Goal: Transaction & Acquisition: Purchase product/service

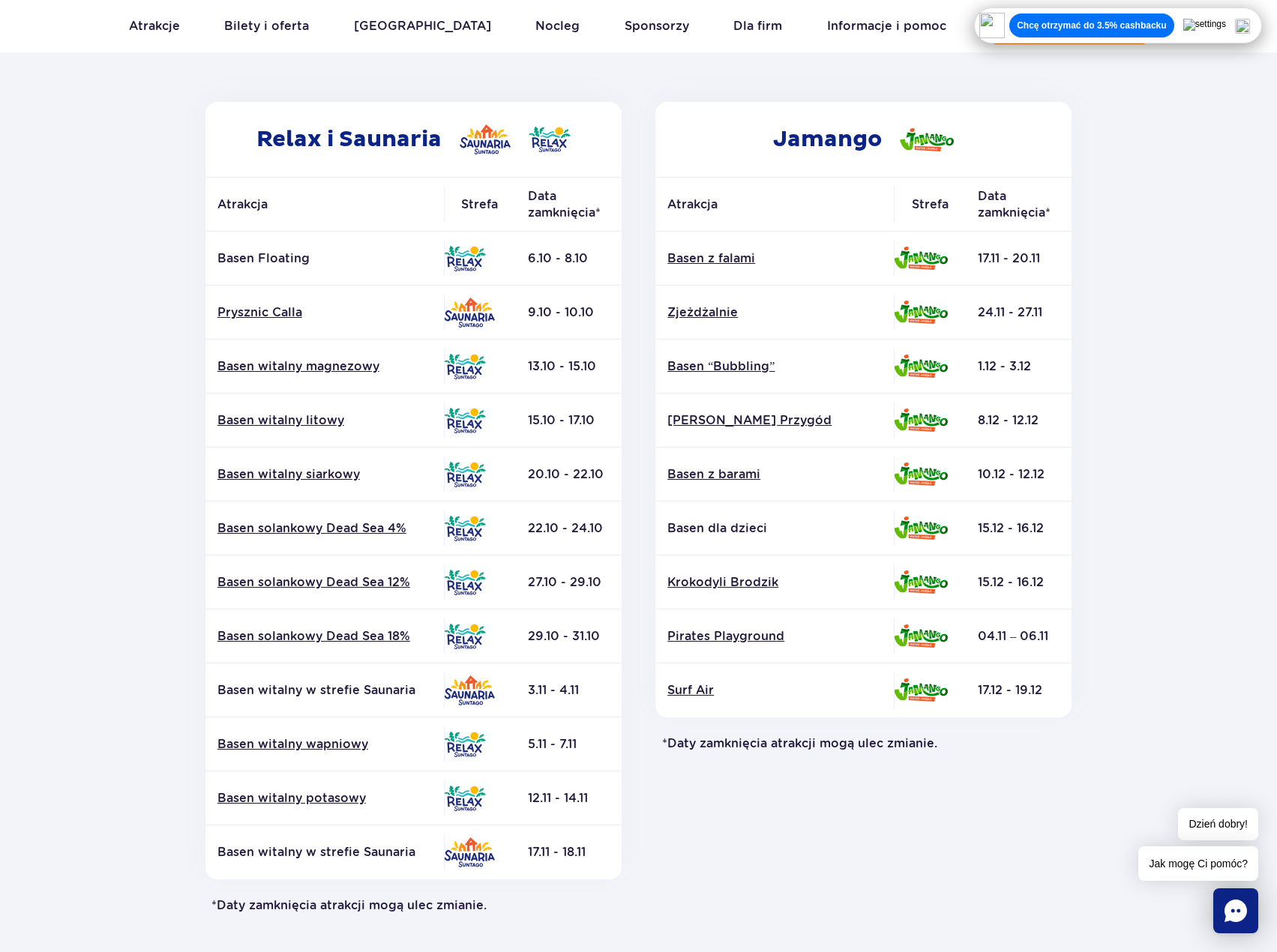
scroll to position [225, 0]
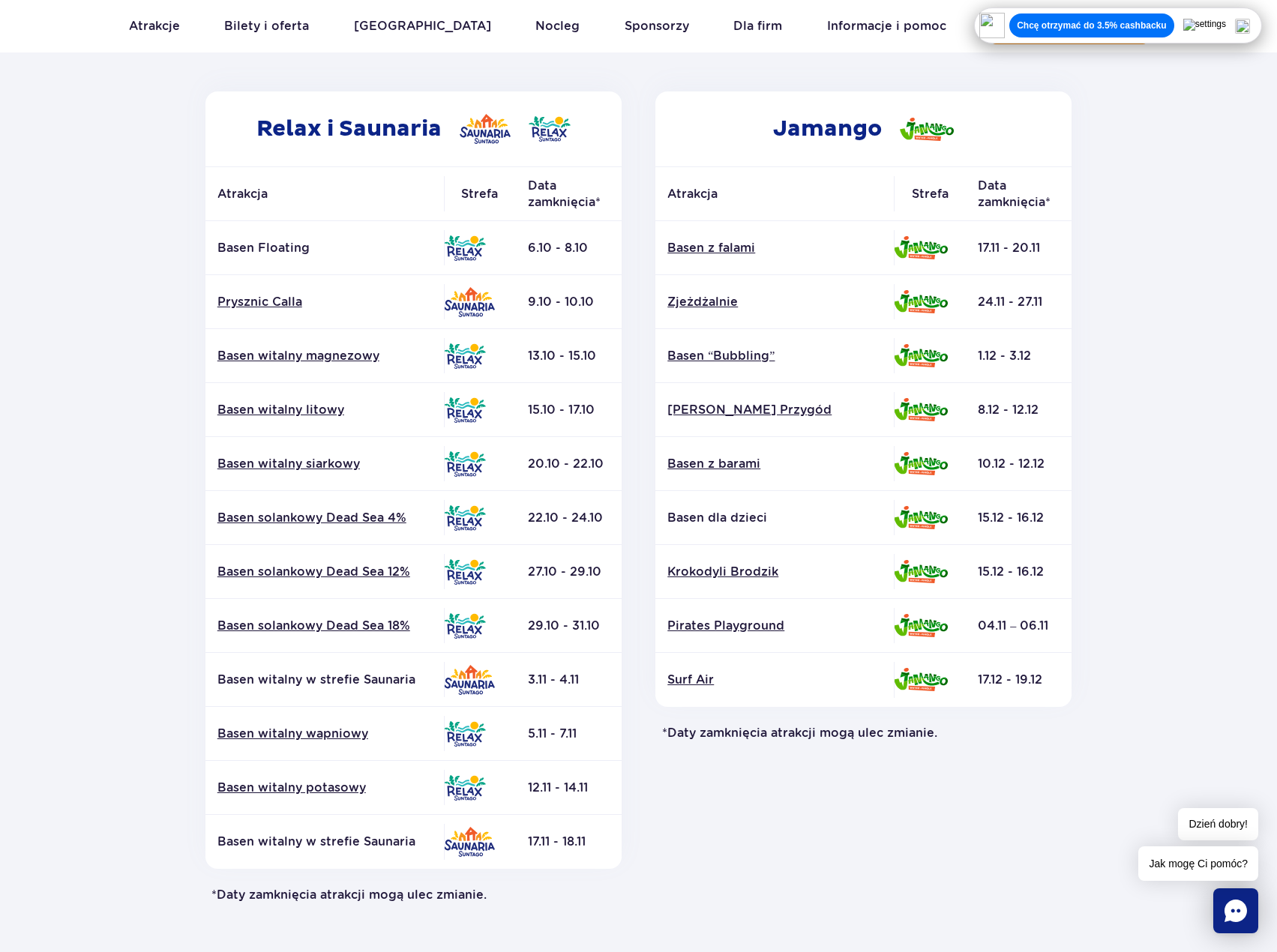
drag, startPoint x: 590, startPoint y: 411, endPoint x: 529, endPoint y: 412, distance: 61.0
click at [529, 412] on td "15.10 - 17.10" at bounding box center [569, 410] width 106 height 54
click at [691, 789] on div "Jamango Atrakcja Strefa Data zamknięcia* Basen z falami Zjeżdżalnie Surf Air" at bounding box center [863, 498] width 450 height 812
drag, startPoint x: 597, startPoint y: 624, endPoint x: 551, endPoint y: 624, distance: 46.0
click at [551, 624] on td "29.10 - 31.10" at bounding box center [569, 626] width 106 height 54
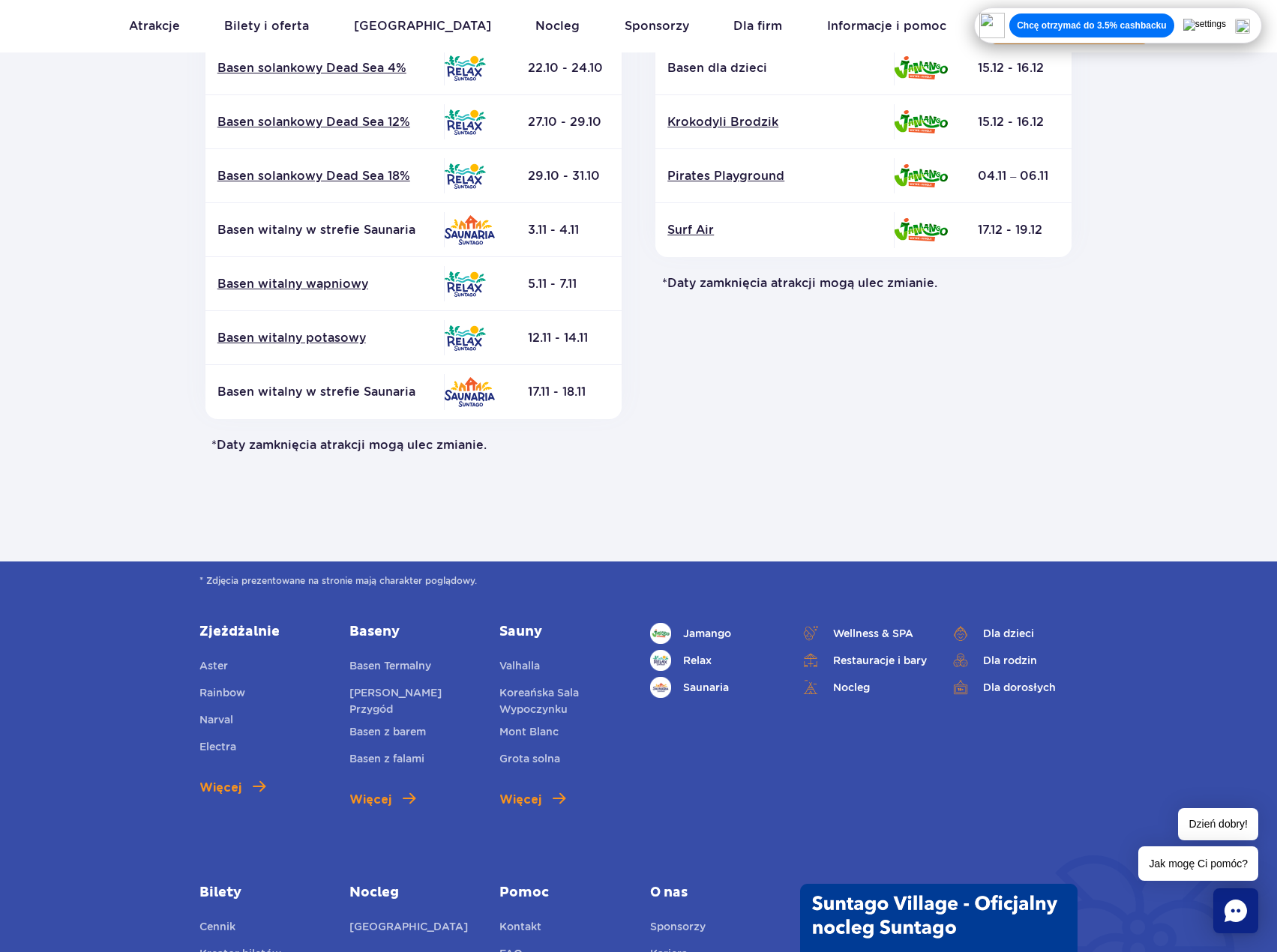
scroll to position [1050, 0]
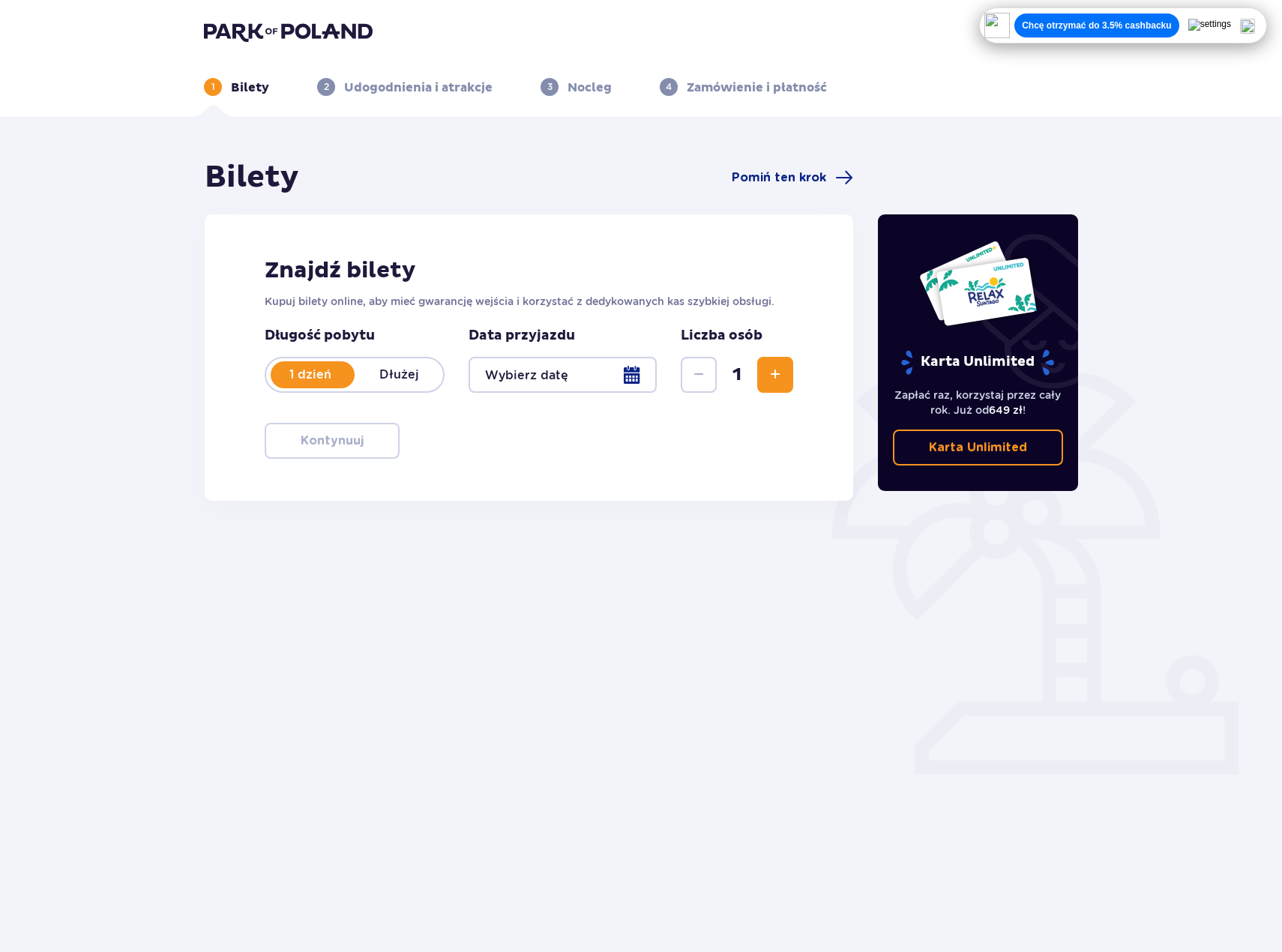
click at [624, 371] on div at bounding box center [562, 375] width 188 height 36
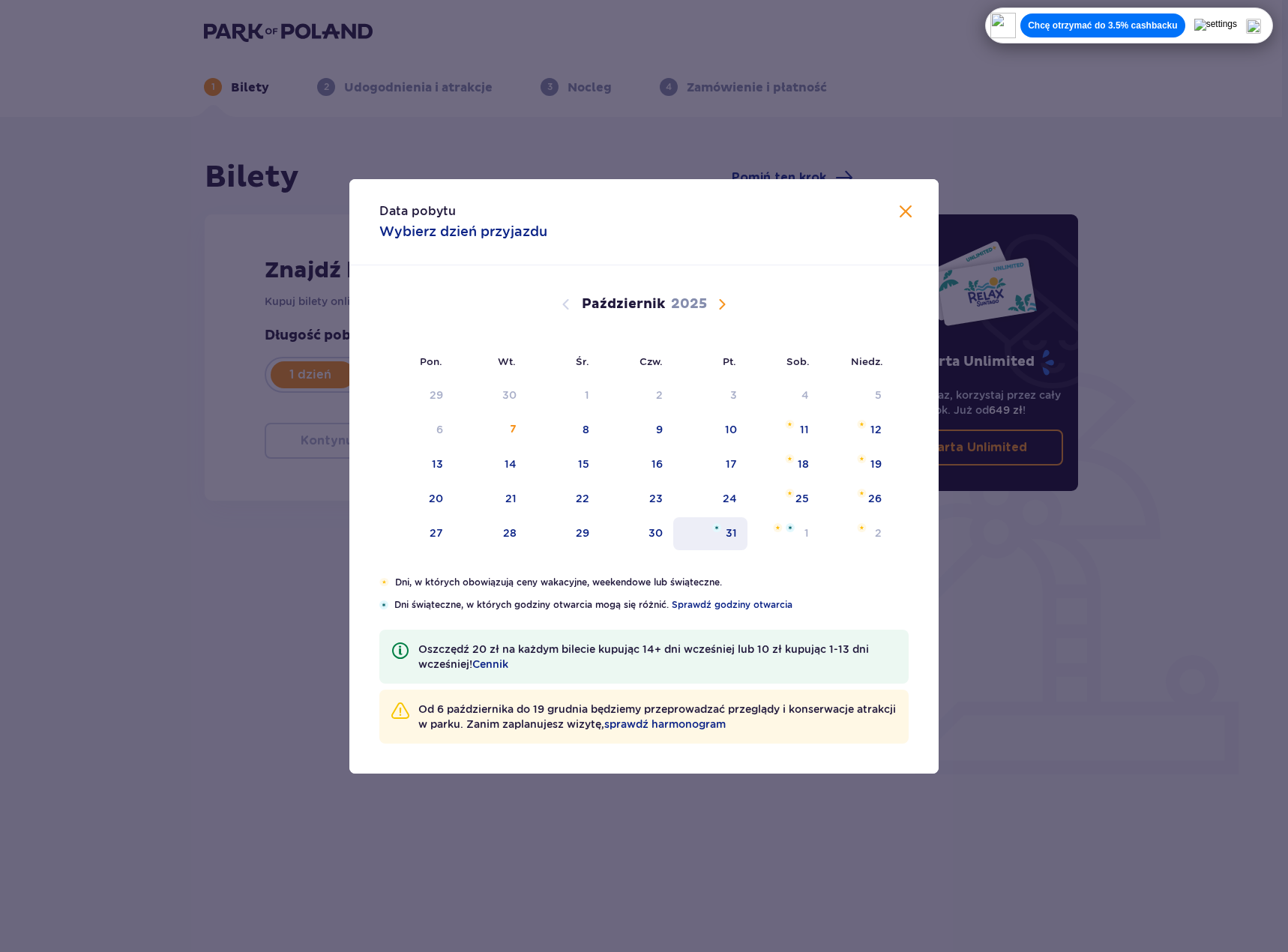
click at [715, 529] on img "piątek, 31 października 2025" at bounding box center [717, 528] width 9 height 9
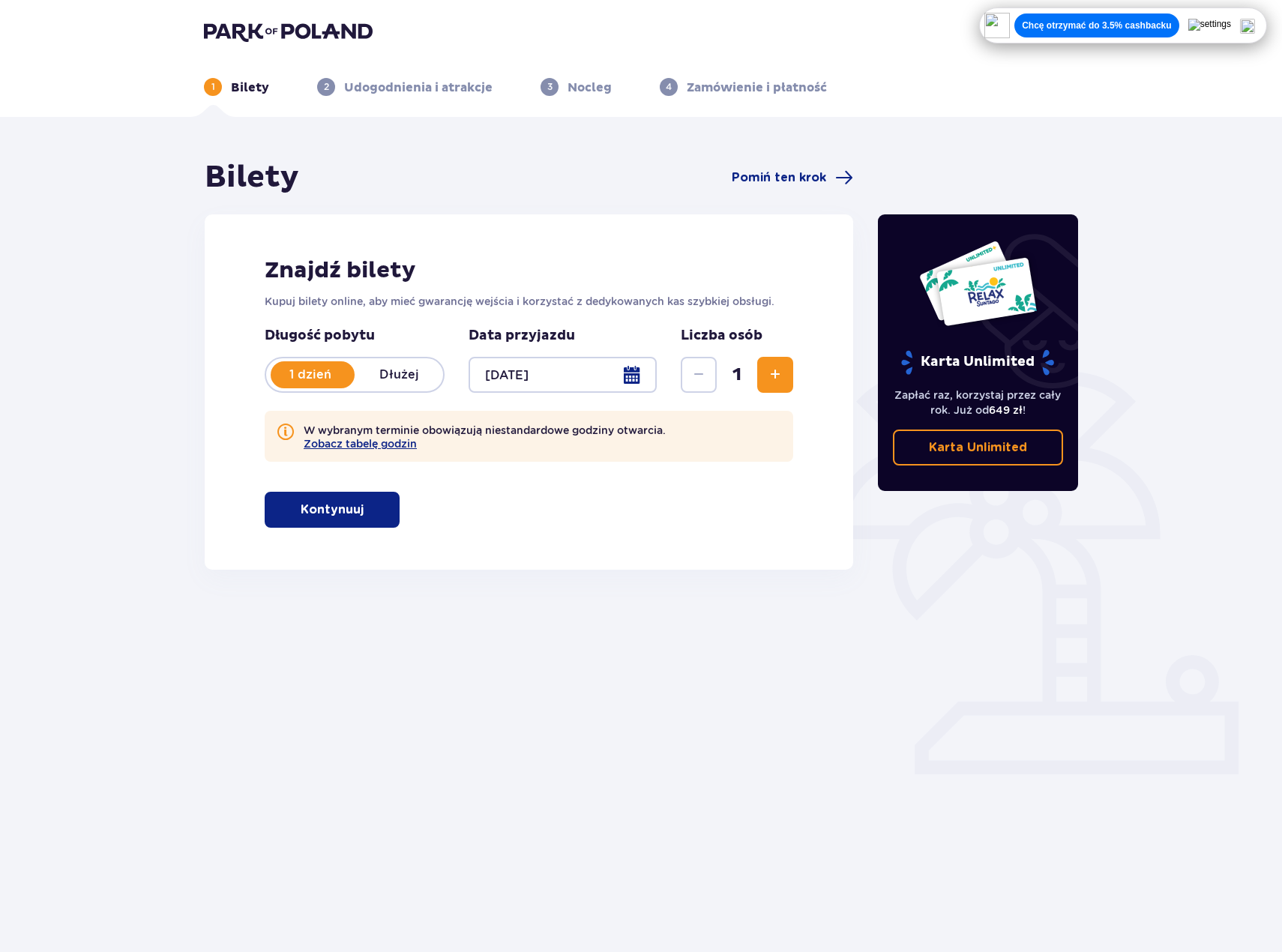
click at [637, 366] on div at bounding box center [562, 375] width 188 height 36
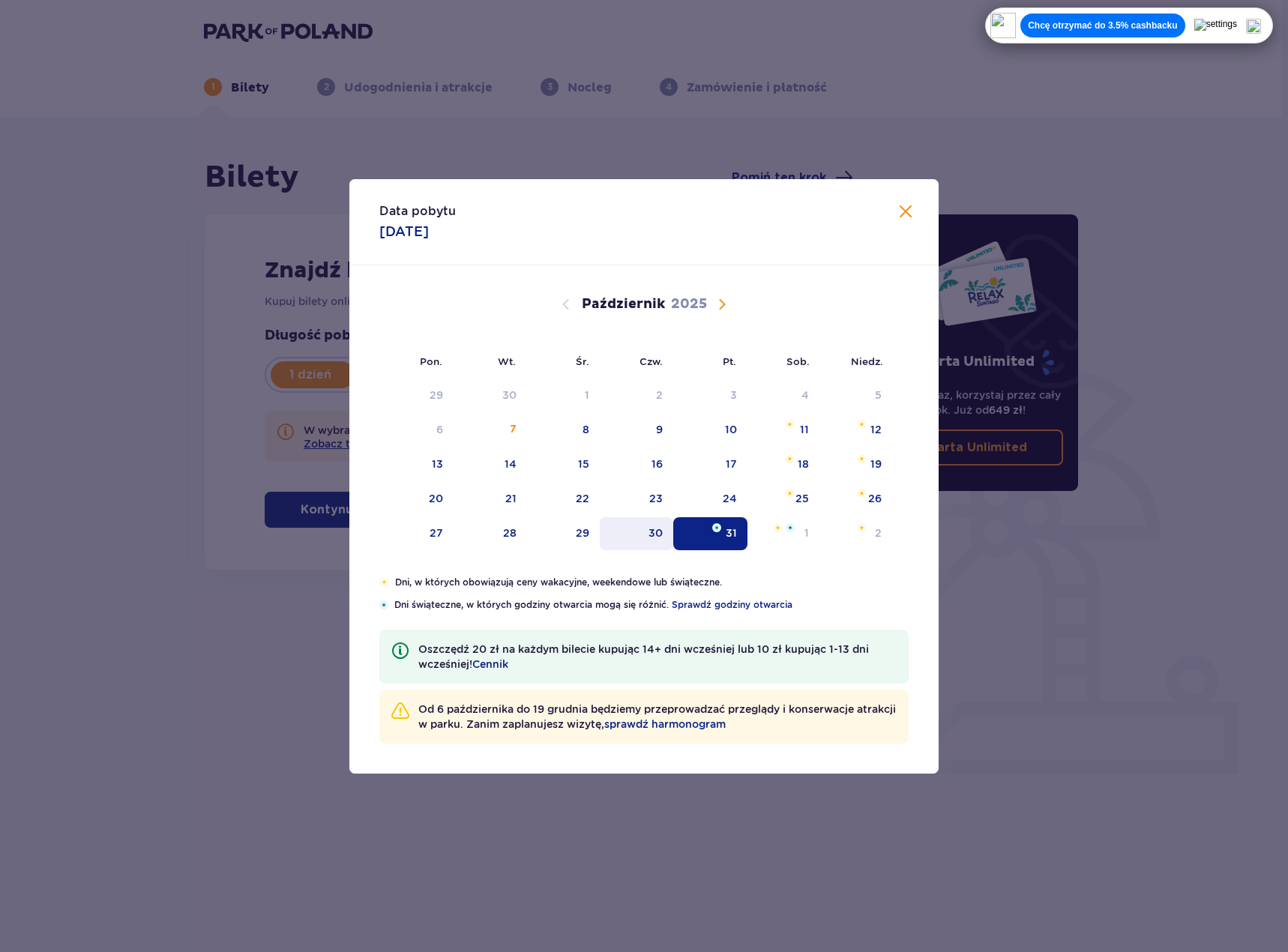
click at [656, 538] on div "30" at bounding box center [655, 533] width 14 height 15
type input "30.10.25"
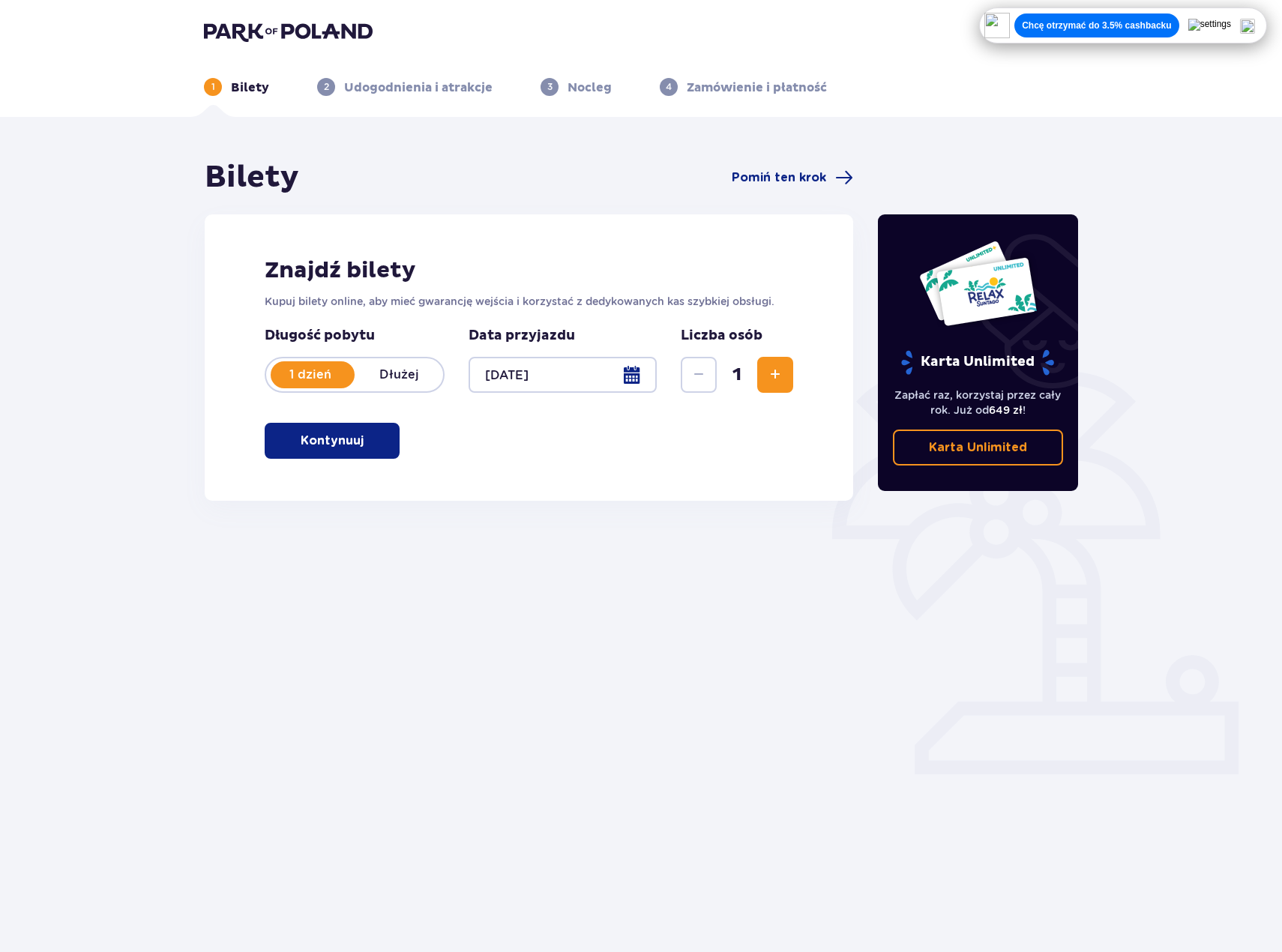
click at [353, 439] on button "Kontynuuj" at bounding box center [332, 441] width 135 height 36
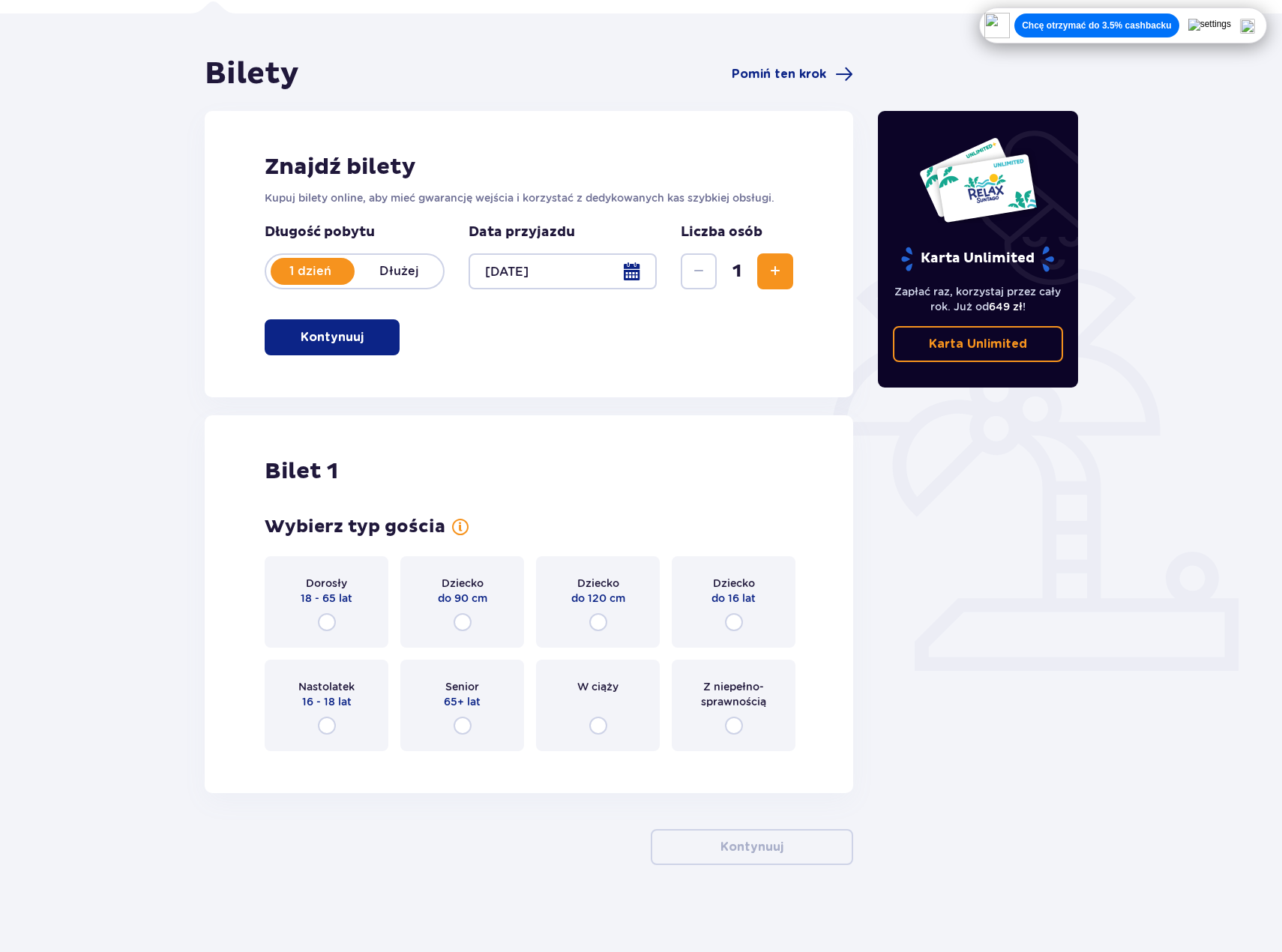
scroll to position [107, 0]
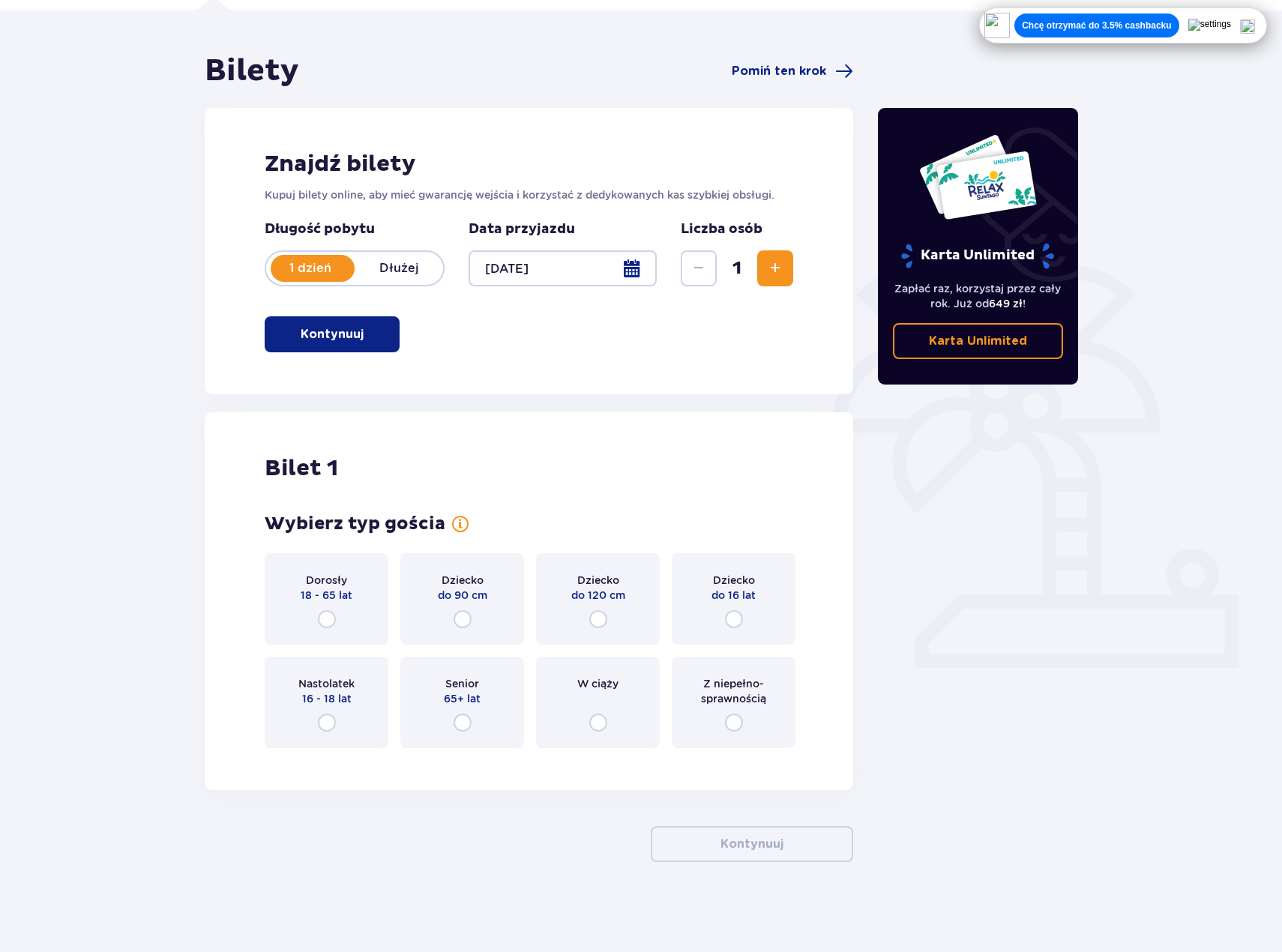
click at [336, 618] on div "Dorosły 18 - 65 lat" at bounding box center [326, 599] width 124 height 92
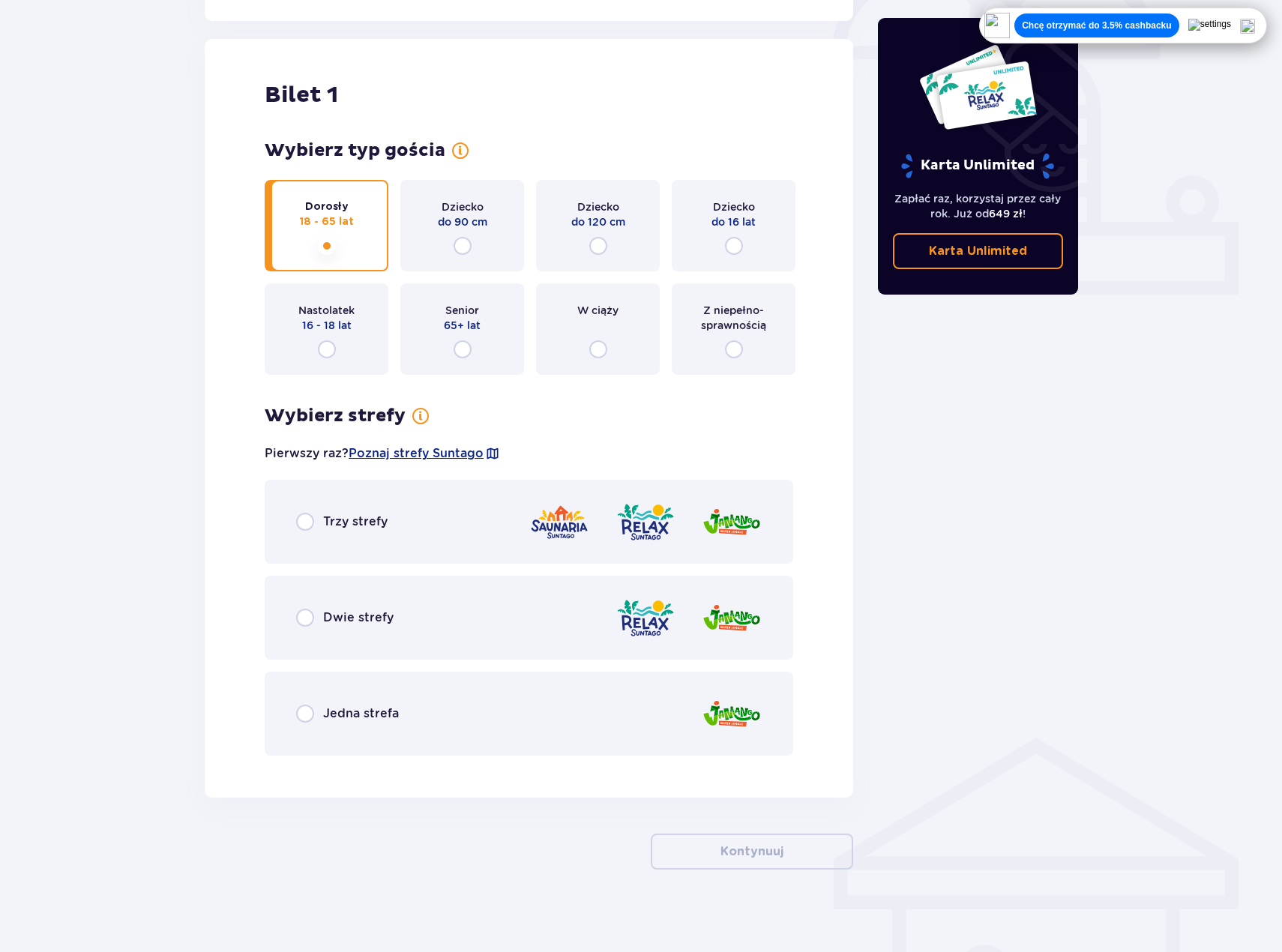
scroll to position [487, 0]
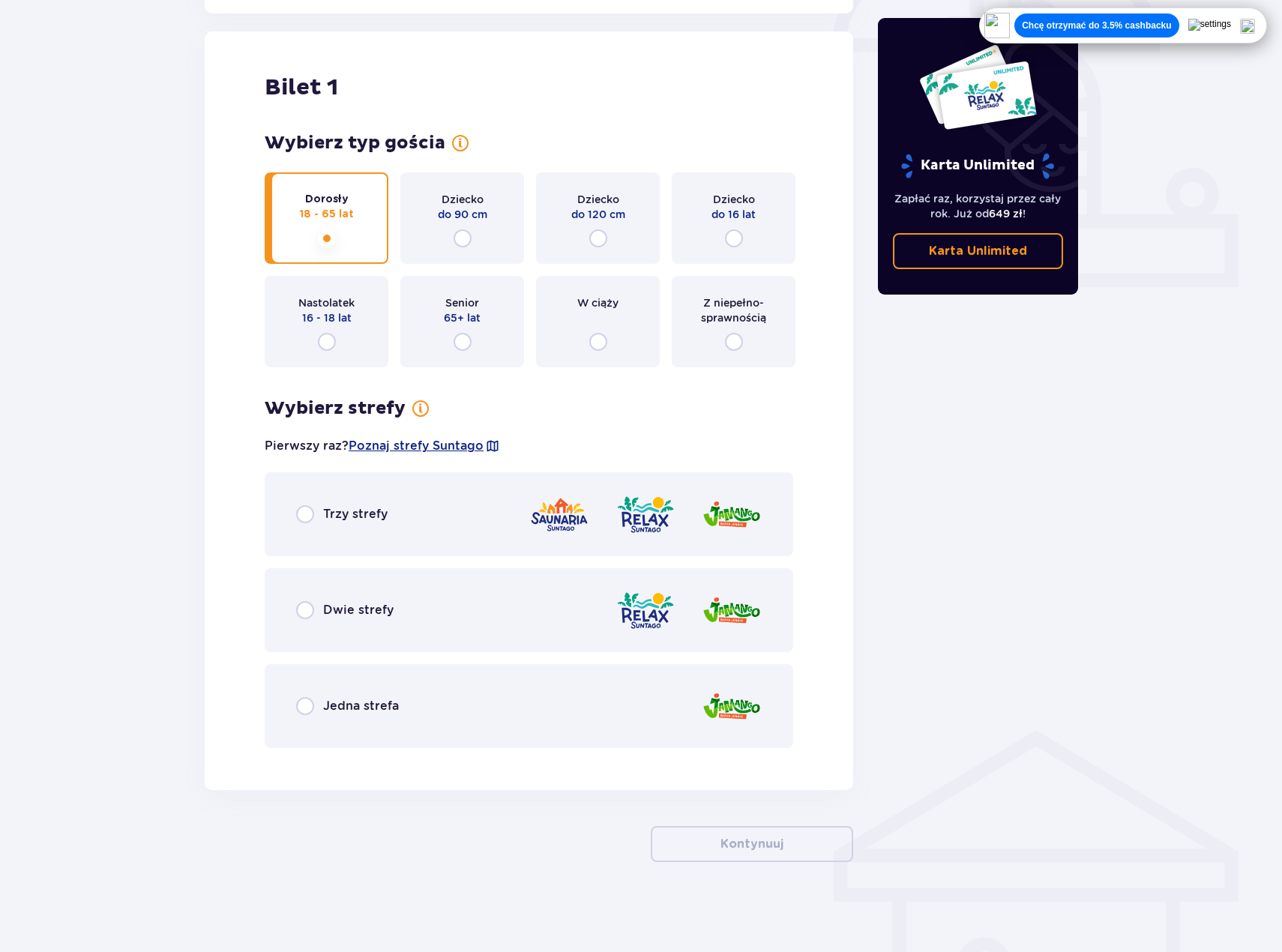
click at [314, 520] on div "Trzy strefy" at bounding box center [342, 514] width 92 height 18
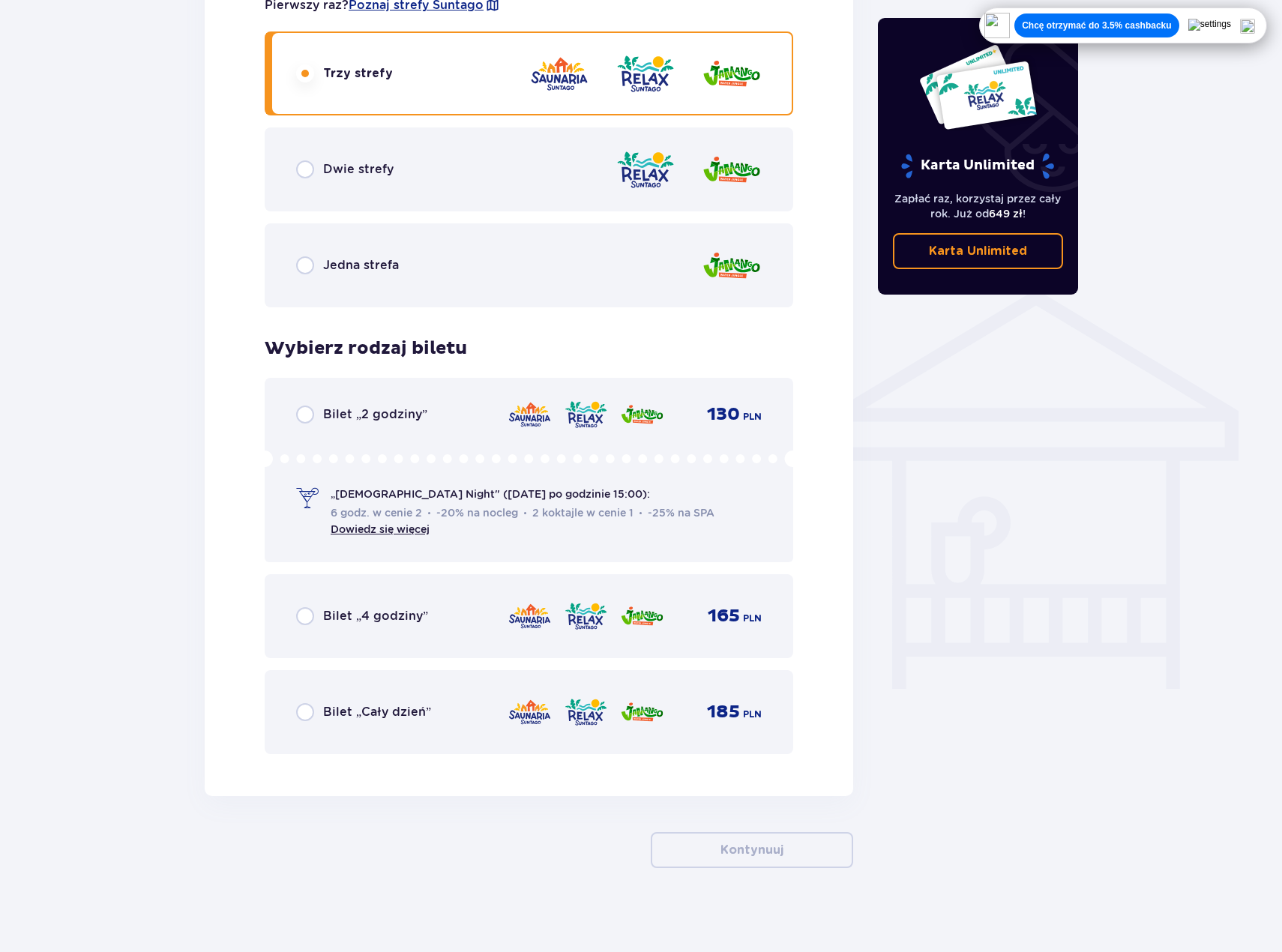
scroll to position [934, 0]
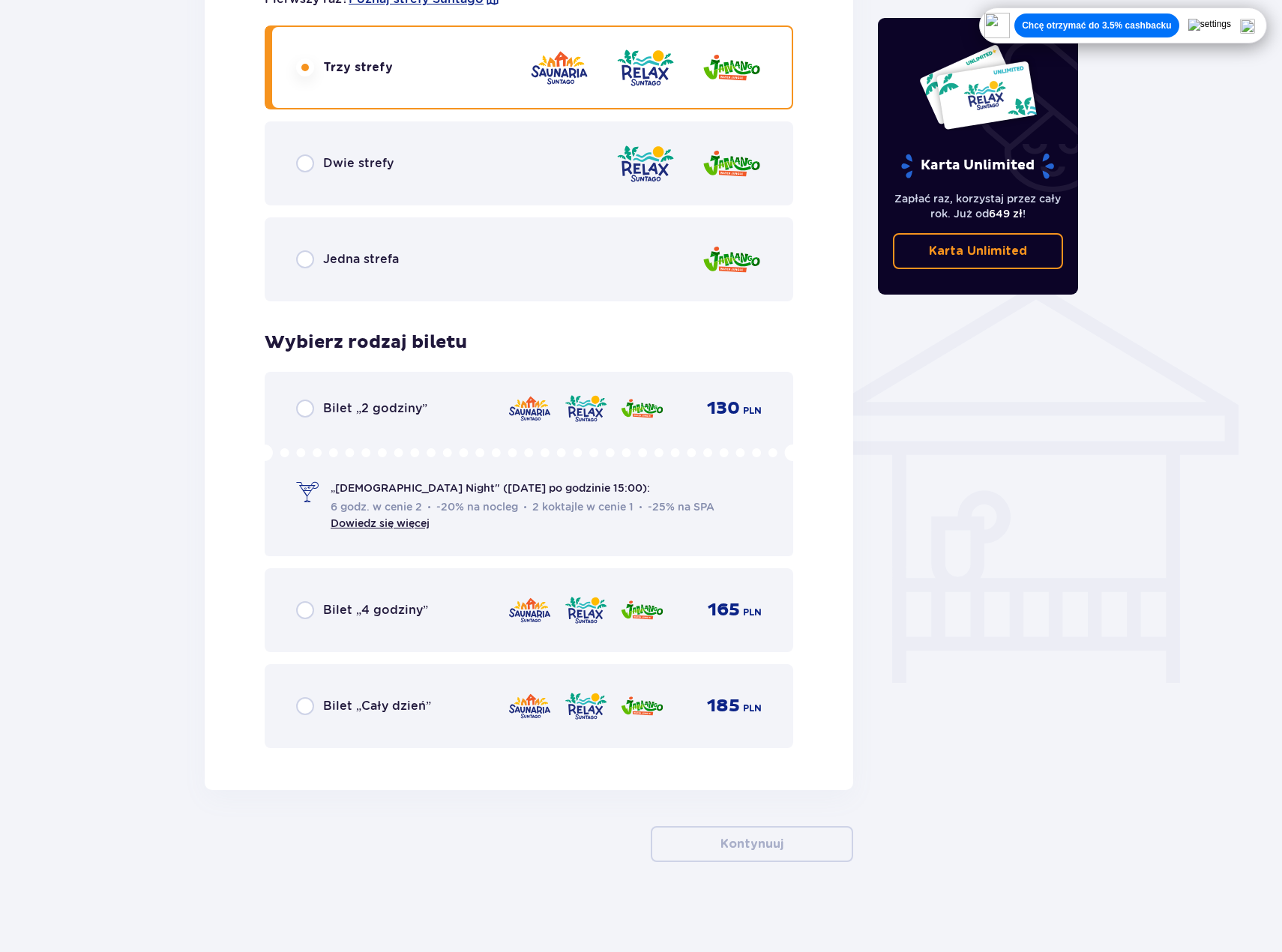
click at [302, 411] on input "radio" at bounding box center [305, 408] width 18 height 18
radio input "true"
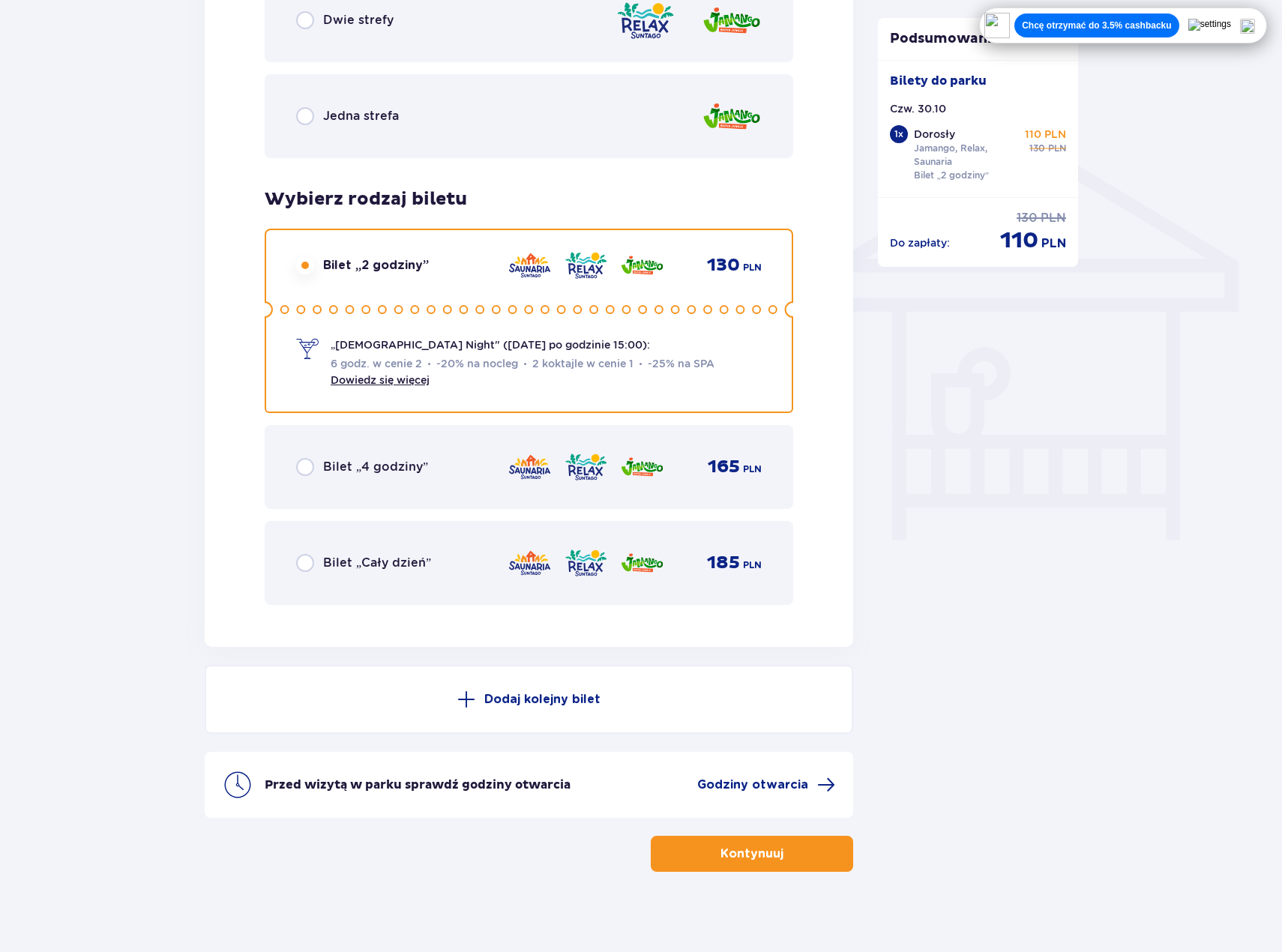
scroll to position [1087, 0]
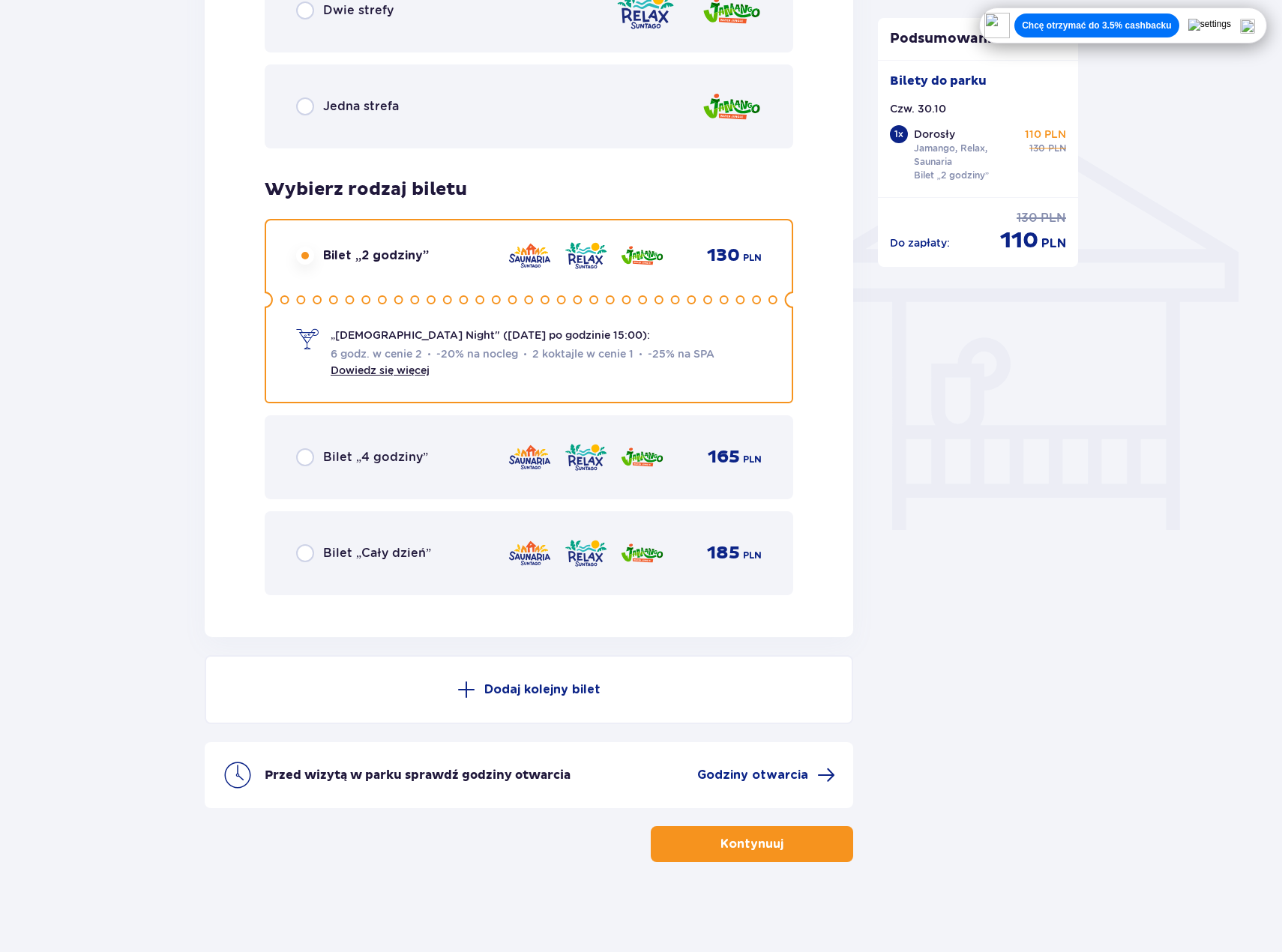
click at [729, 841] on p "Kontynuuj" at bounding box center [752, 844] width 63 height 17
